Goal: Information Seeking & Learning: Learn about a topic

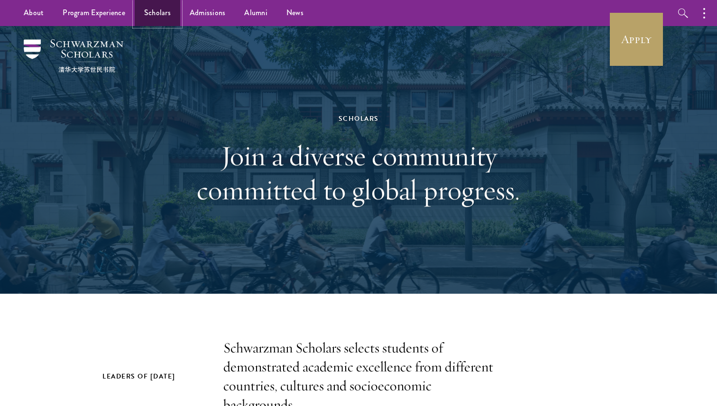
click at [150, 14] on link "Scholars" at bounding box center [158, 13] width 46 height 26
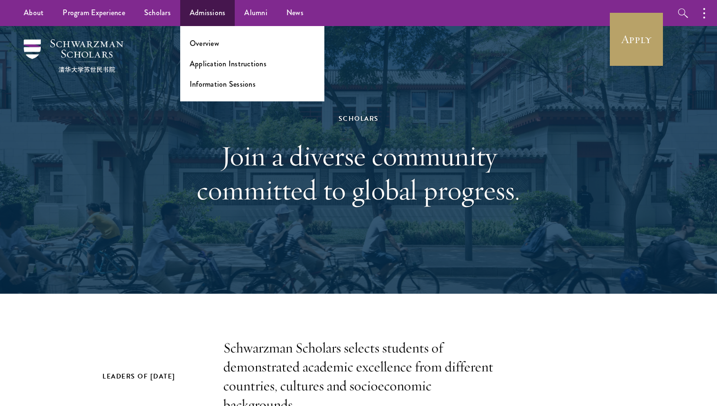
click at [209, 34] on ul "Overview Application Instructions Information Sessions" at bounding box center [252, 63] width 144 height 75
click at [209, 37] on ul "Overview Application Instructions Information Sessions" at bounding box center [252, 63] width 144 height 75
click at [208, 41] on link "Overview" at bounding box center [204, 43] width 29 height 11
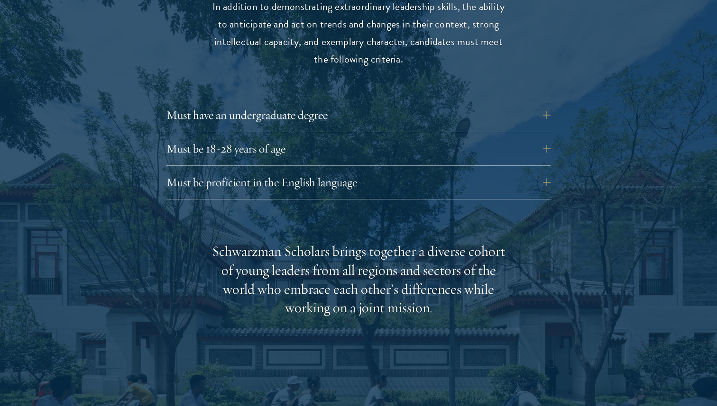
scroll to position [1310, 0]
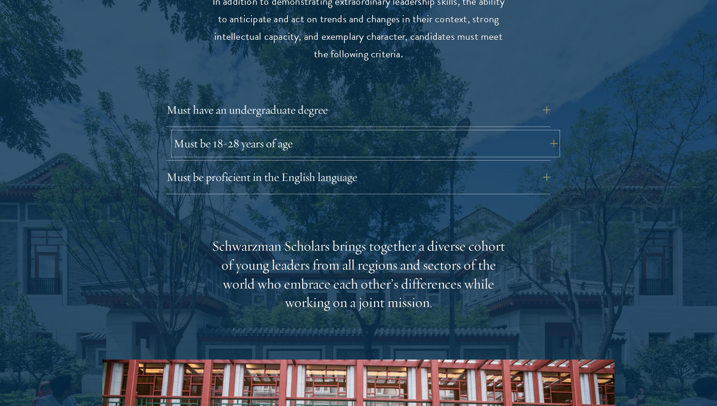
click at [502, 132] on button "Must be 18-28 years of age" at bounding box center [366, 143] width 384 height 23
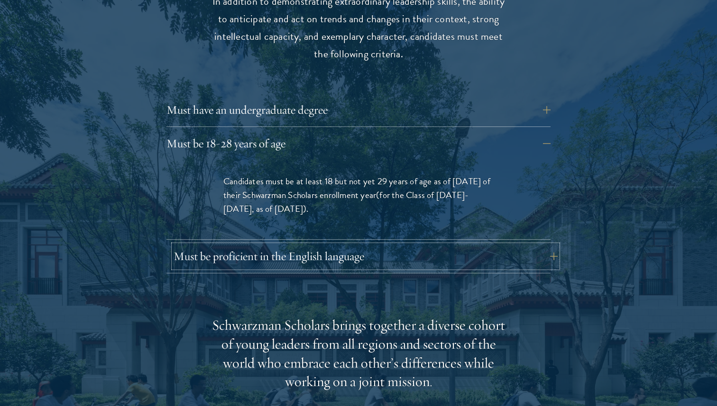
click at [487, 247] on button "Must be proficient in the English language" at bounding box center [366, 256] width 384 height 23
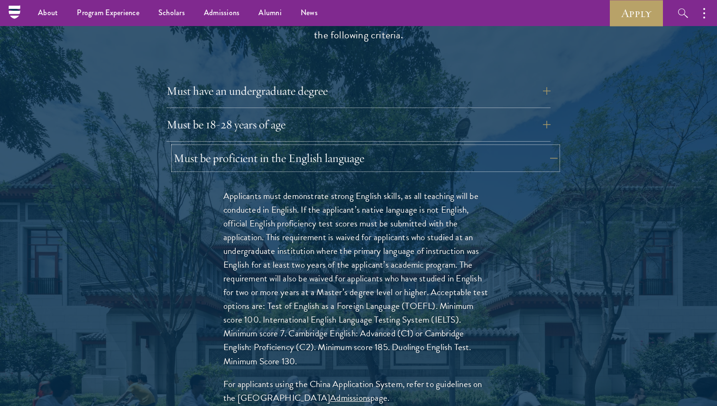
scroll to position [1318, 0]
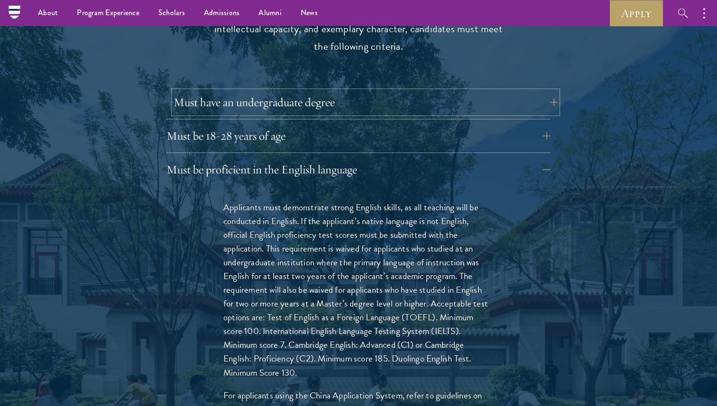
click at [347, 91] on button "Must have an undergraduate degree" at bounding box center [366, 102] width 384 height 23
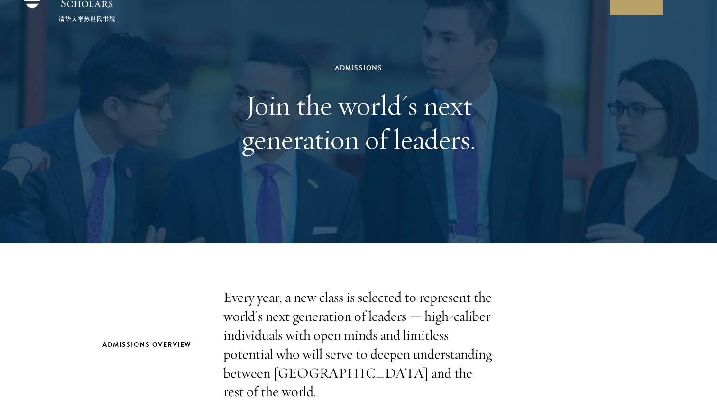
scroll to position [0, 0]
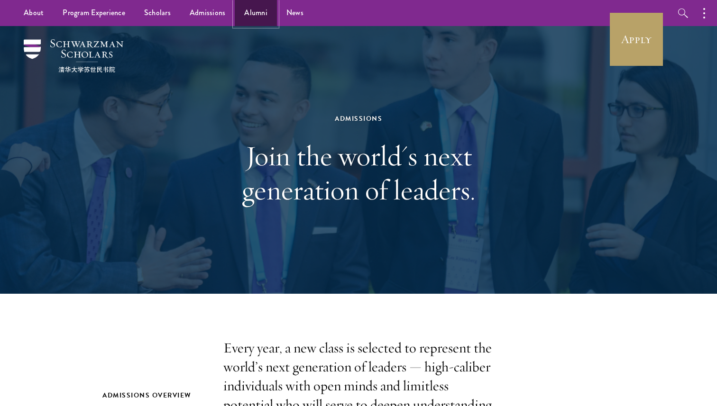
click at [261, 19] on link "Alumni" at bounding box center [256, 13] width 42 height 26
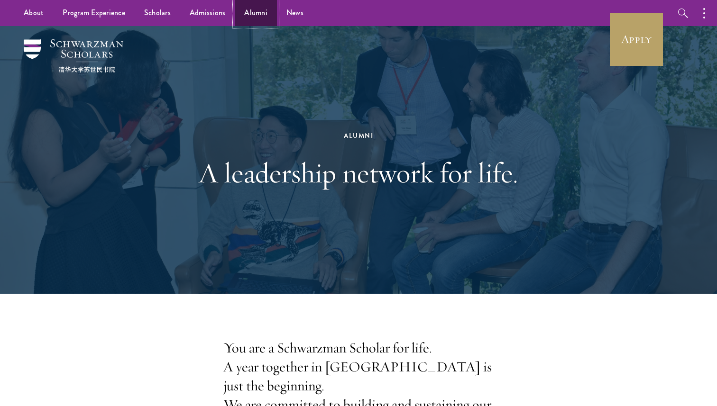
click at [259, 17] on link "Alumni" at bounding box center [256, 13] width 42 height 26
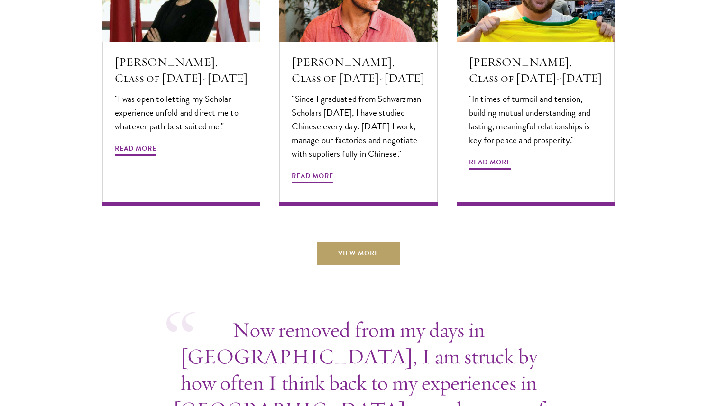
scroll to position [3374, 0]
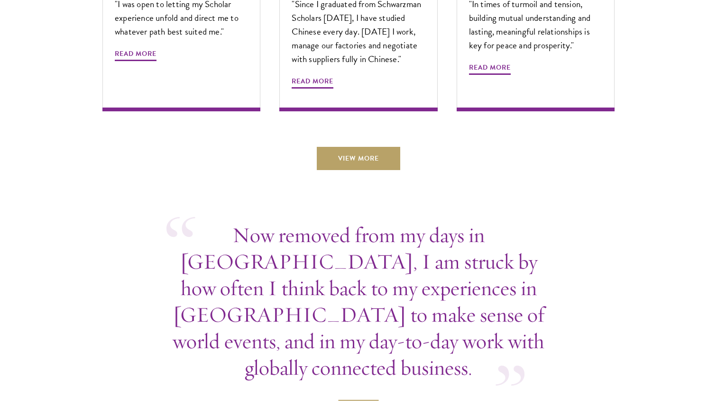
click at [369, 147] on link "View More" at bounding box center [358, 158] width 83 height 23
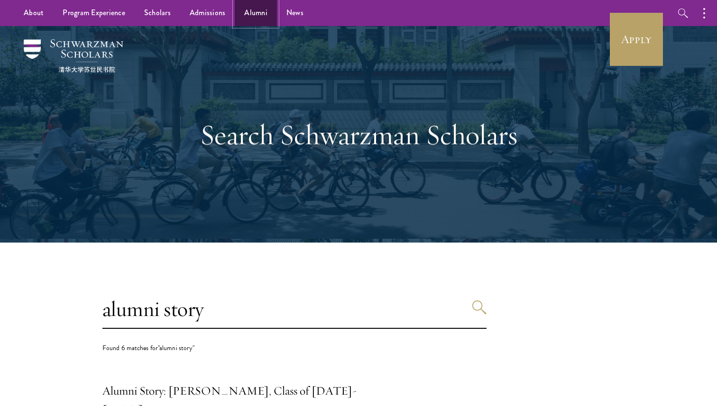
click at [247, 15] on link "Alumni" at bounding box center [256, 13] width 42 height 26
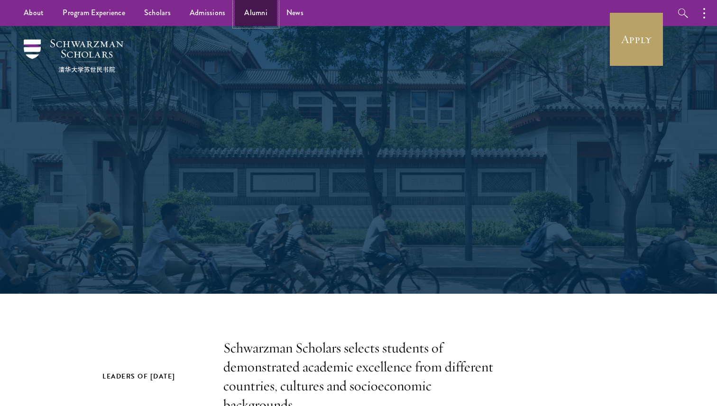
click at [251, 18] on link "Alumni" at bounding box center [256, 13] width 42 height 26
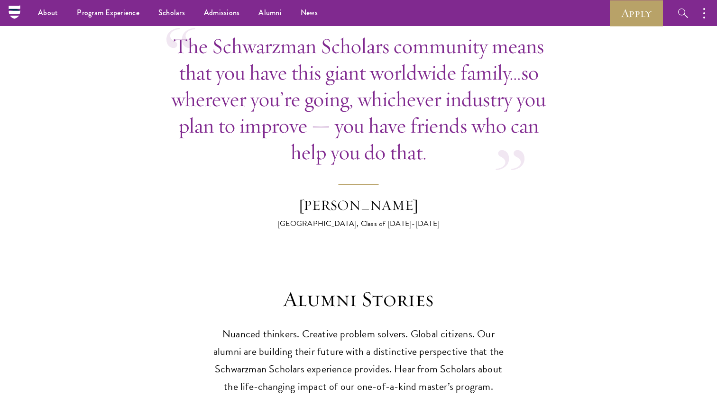
scroll to position [2455, 0]
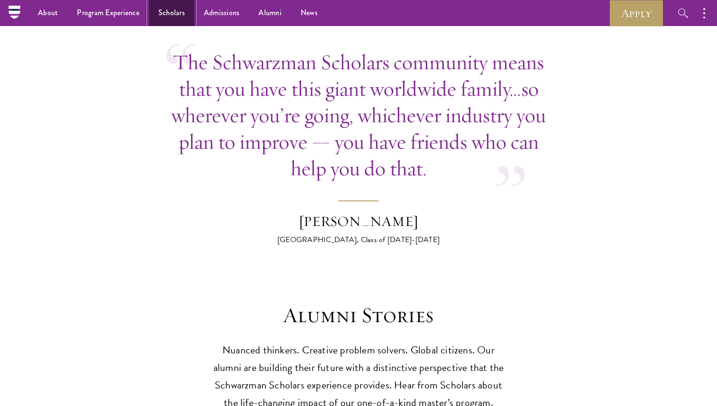
click at [184, 14] on link "Scholars" at bounding box center [172, 13] width 46 height 26
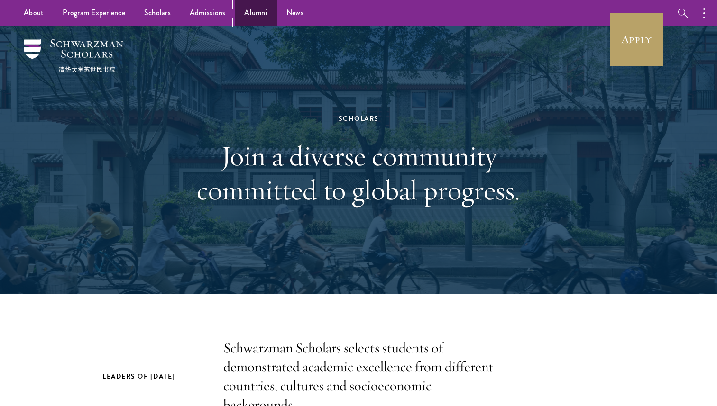
click at [261, 23] on link "Alumni" at bounding box center [256, 13] width 42 height 26
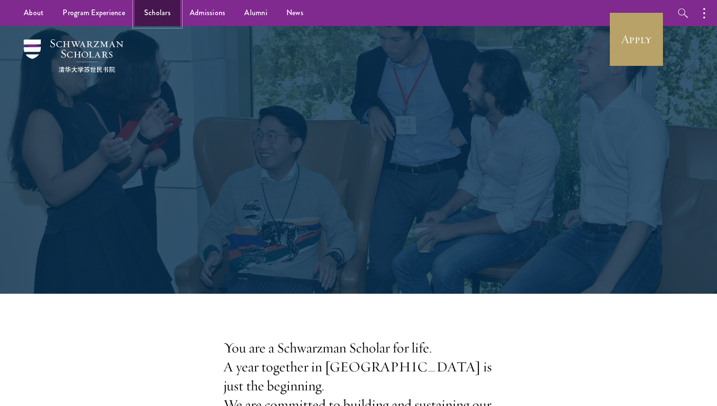
click at [162, 20] on link "Scholars" at bounding box center [158, 13] width 46 height 26
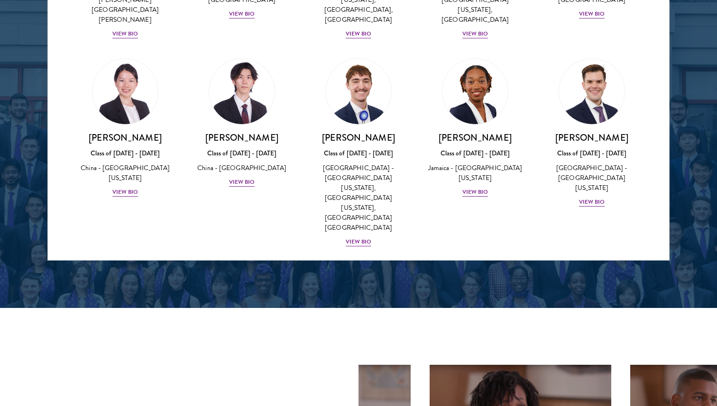
scroll to position [1288, 0]
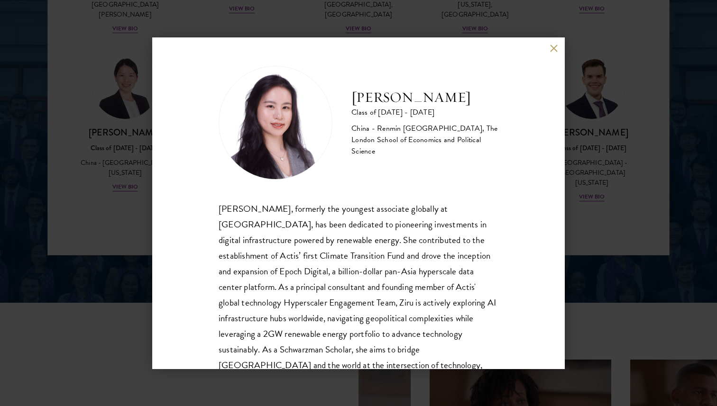
scroll to position [32, 0]
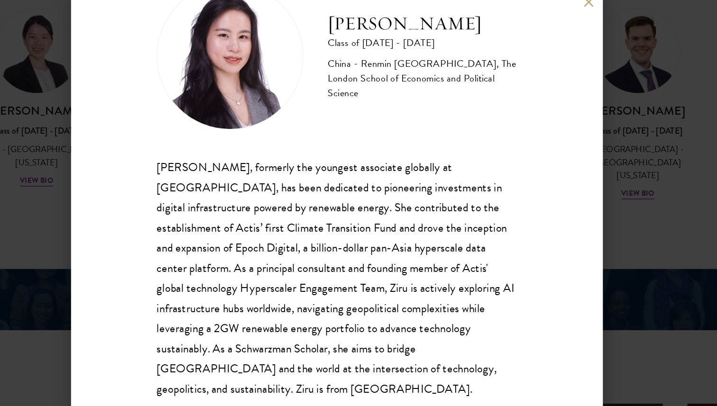
click at [601, 210] on div "Adele Zhong Class of 2025 - 2026 China - Renmin University of China, The London…" at bounding box center [358, 203] width 717 height 406
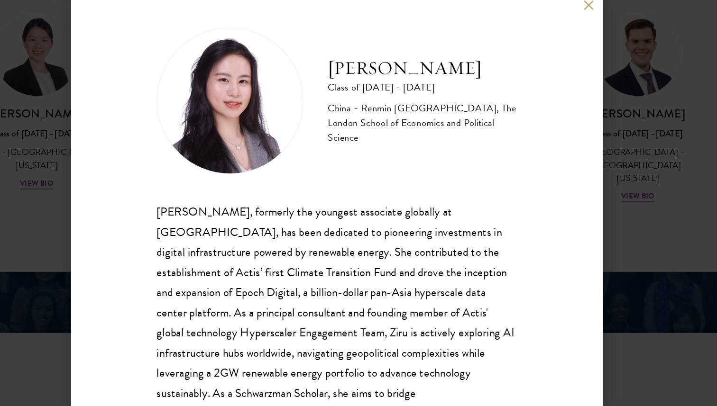
scroll to position [32, 0]
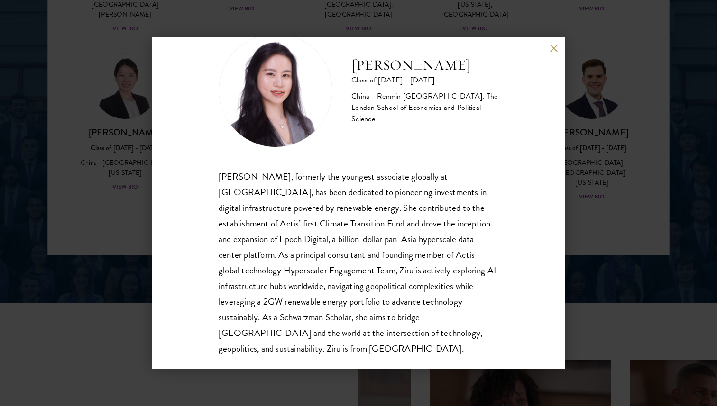
click at [657, 224] on div "Adele Zhong Class of 2025 - 2026 China - Renmin University of China, The London…" at bounding box center [358, 203] width 717 height 406
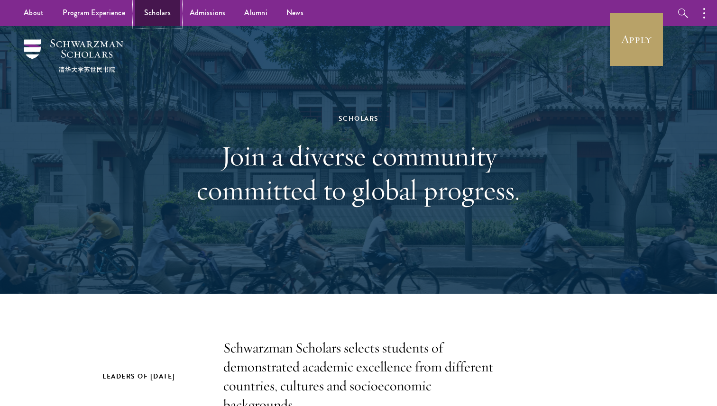
click at [156, 13] on link "Scholars" at bounding box center [158, 13] width 46 height 26
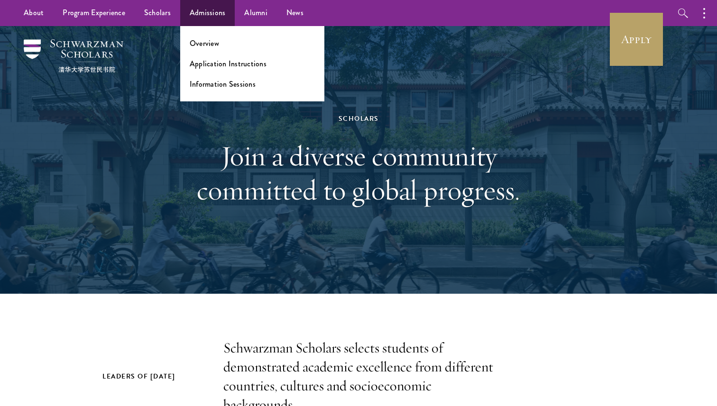
click at [213, 51] on ul "Overview Application Instructions Information Sessions" at bounding box center [252, 63] width 144 height 75
click at [213, 42] on link "Overview" at bounding box center [204, 43] width 29 height 11
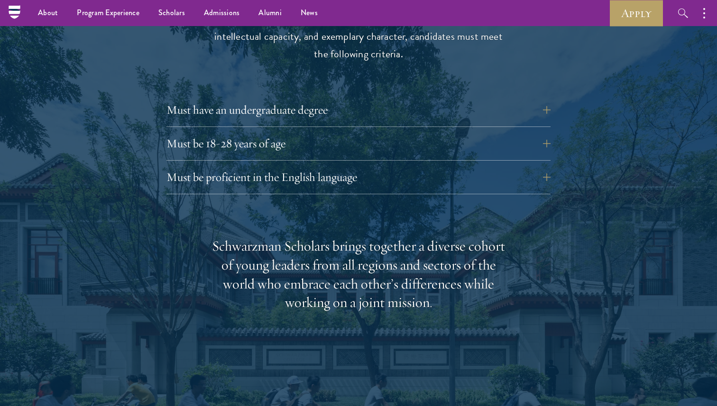
scroll to position [1305, 0]
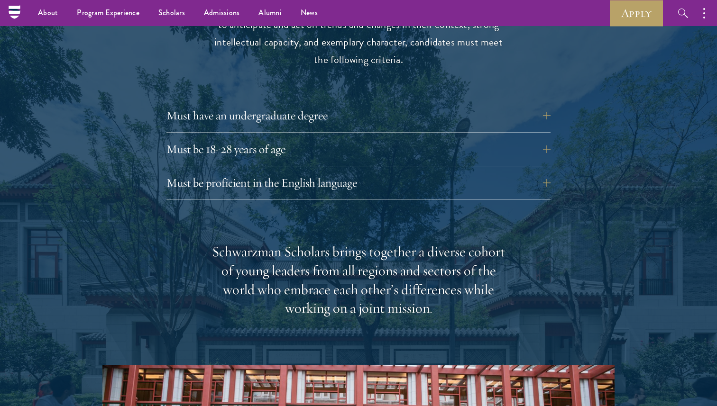
click at [304, 183] on div "Eligibility In addition to demonstrating extraordinary leadership skills, the a…" at bounding box center [358, 305] width 512 height 686
click at [305, 172] on button "Must be proficient in the English language" at bounding box center [366, 183] width 384 height 23
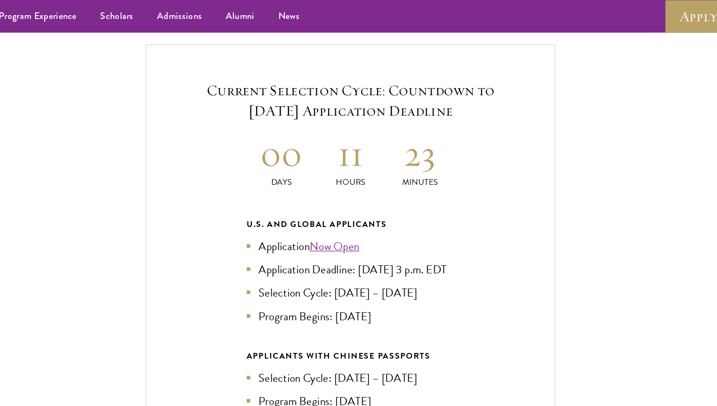
scroll to position [2271, 0]
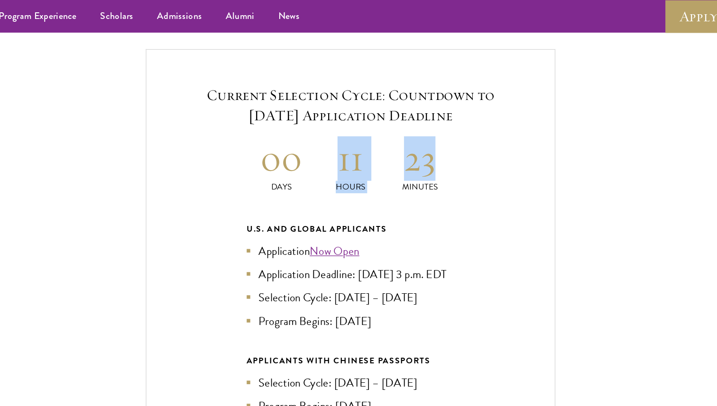
drag, startPoint x: 350, startPoint y: 104, endPoint x: 453, endPoint y: 115, distance: 103.5
click at [453, 115] on div "Current Selection Cycle: Countdown to [DATE] Application Deadline 00 Days 11 Ho…" at bounding box center [358, 240] width 327 height 403
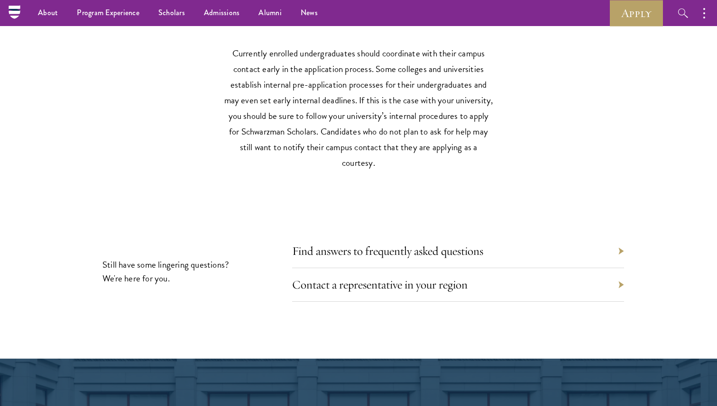
scroll to position [4547, 0]
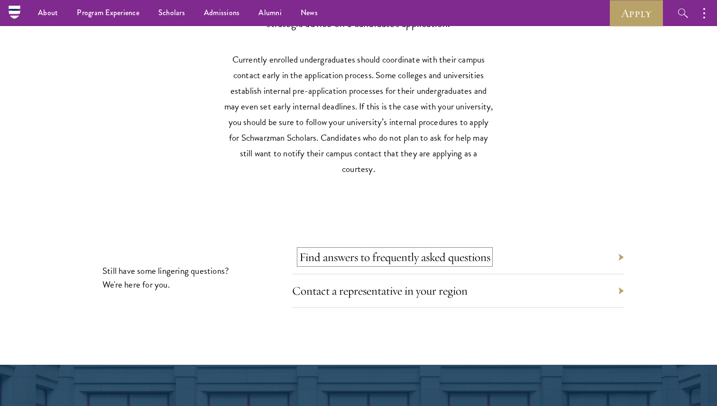
click at [442, 250] on link "Find answers to frequently asked questions" at bounding box center [394, 257] width 191 height 15
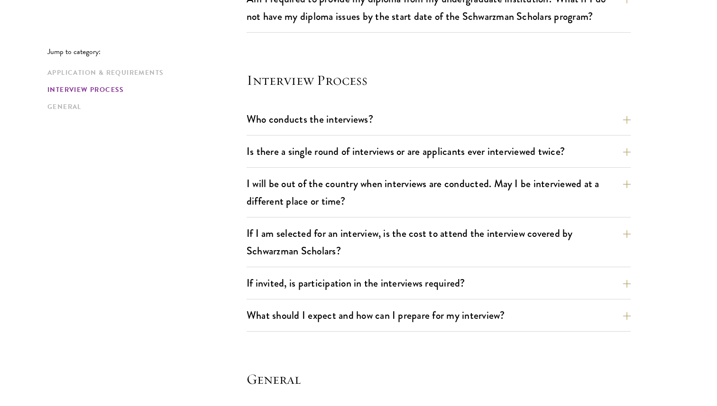
scroll to position [1035, 0]
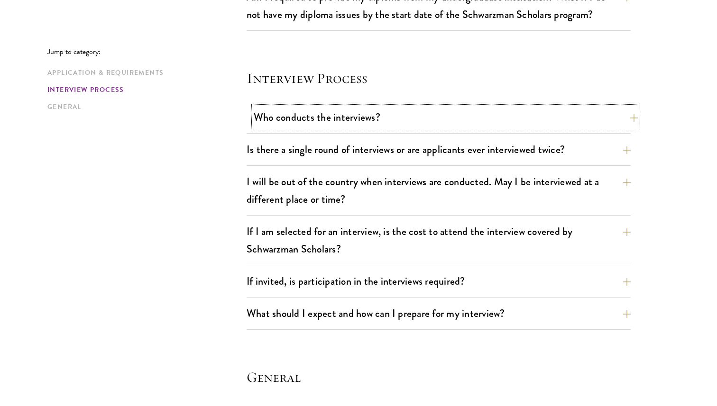
click at [467, 117] on button "Who conducts the interviews?" at bounding box center [446, 117] width 384 height 21
